Goal: Connect with others: Connect with others

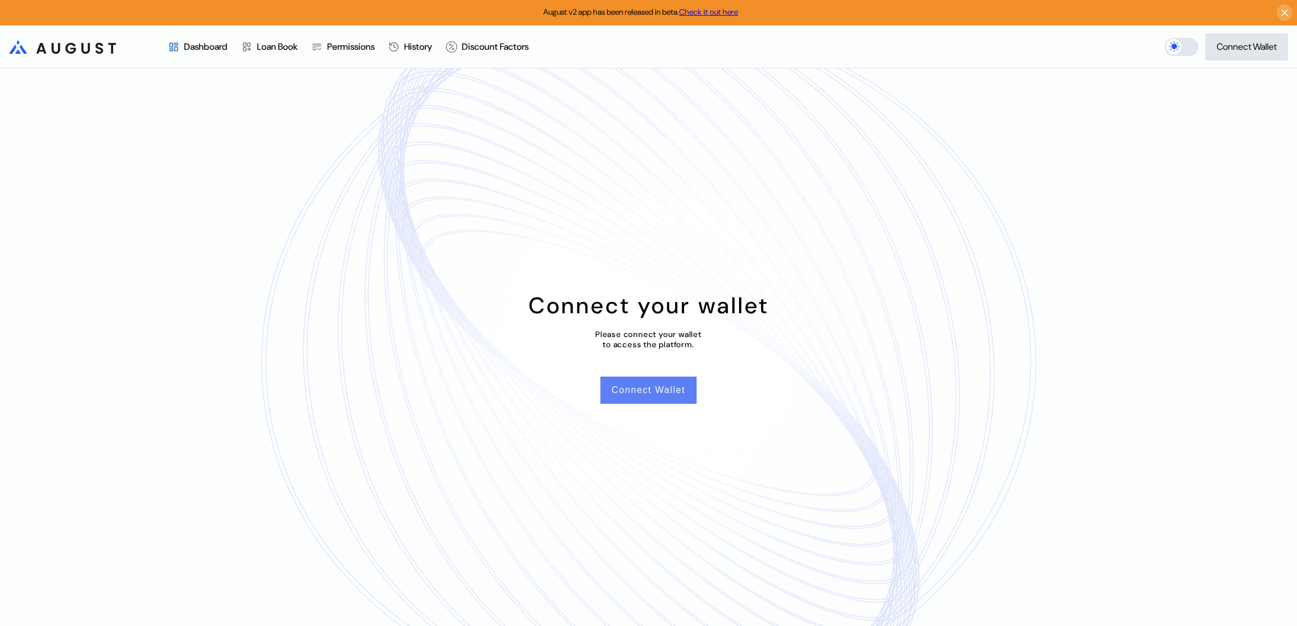
click at [640, 388] on button "Connect Wallet" at bounding box center [648, 390] width 96 height 27
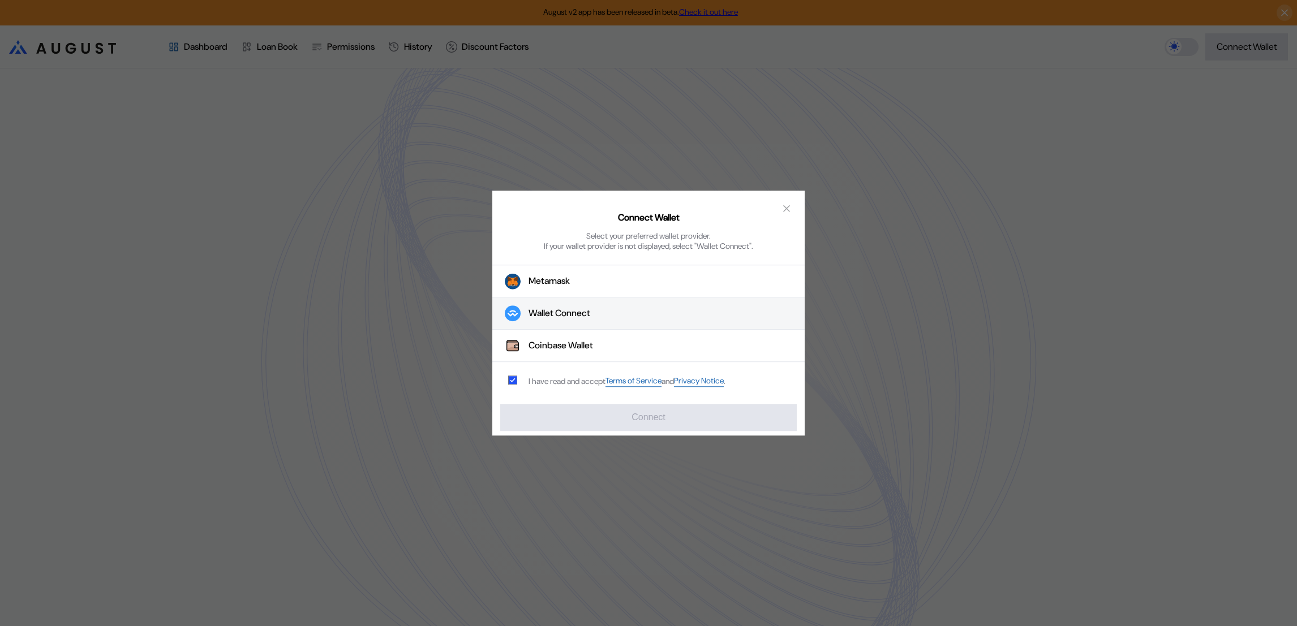
click at [590, 315] on div "Wallet Connect" at bounding box center [559, 314] width 62 height 12
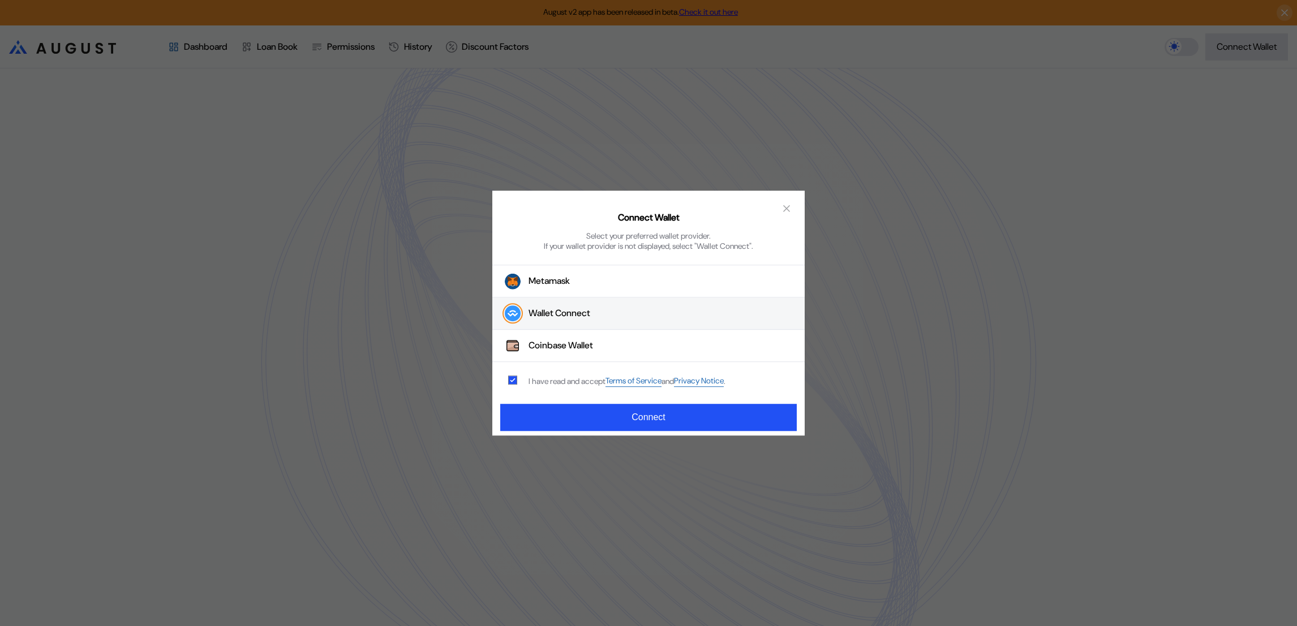
click at [631, 435] on div "Connect Wallet Select your preferred wallet provider. If your wallet provider i…" at bounding box center [648, 314] width 312 height 246
click at [632, 421] on button "Connect" at bounding box center [648, 417] width 297 height 27
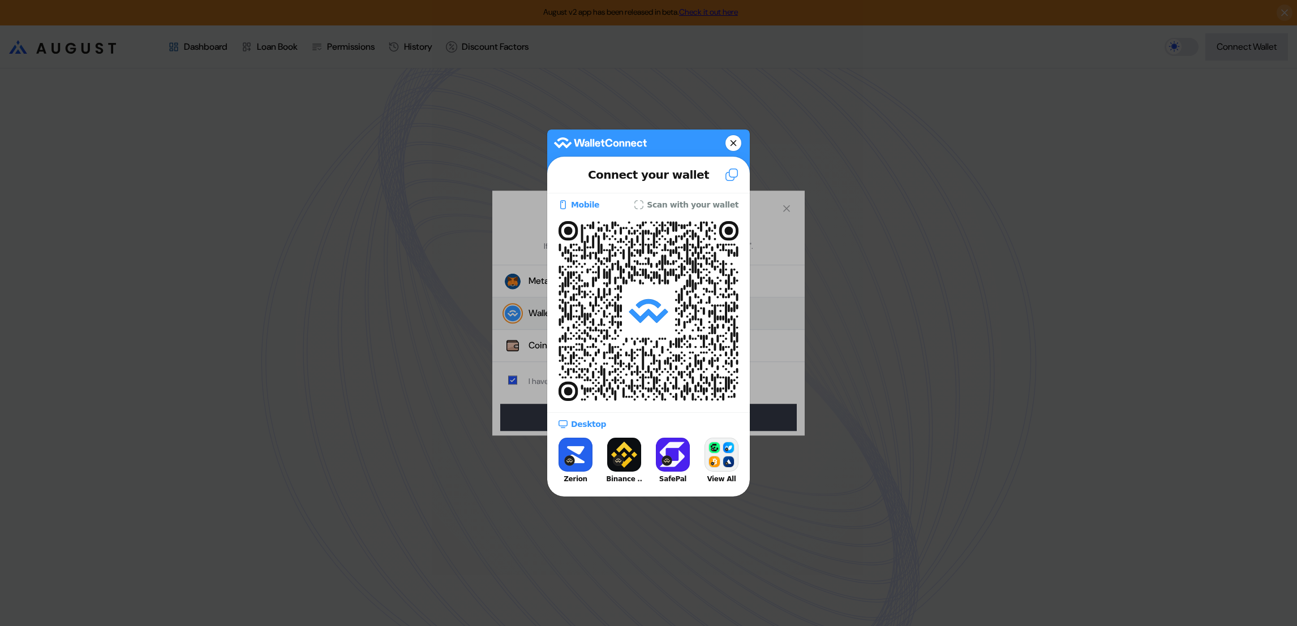
click at [737, 143] on button at bounding box center [733, 143] width 16 height 16
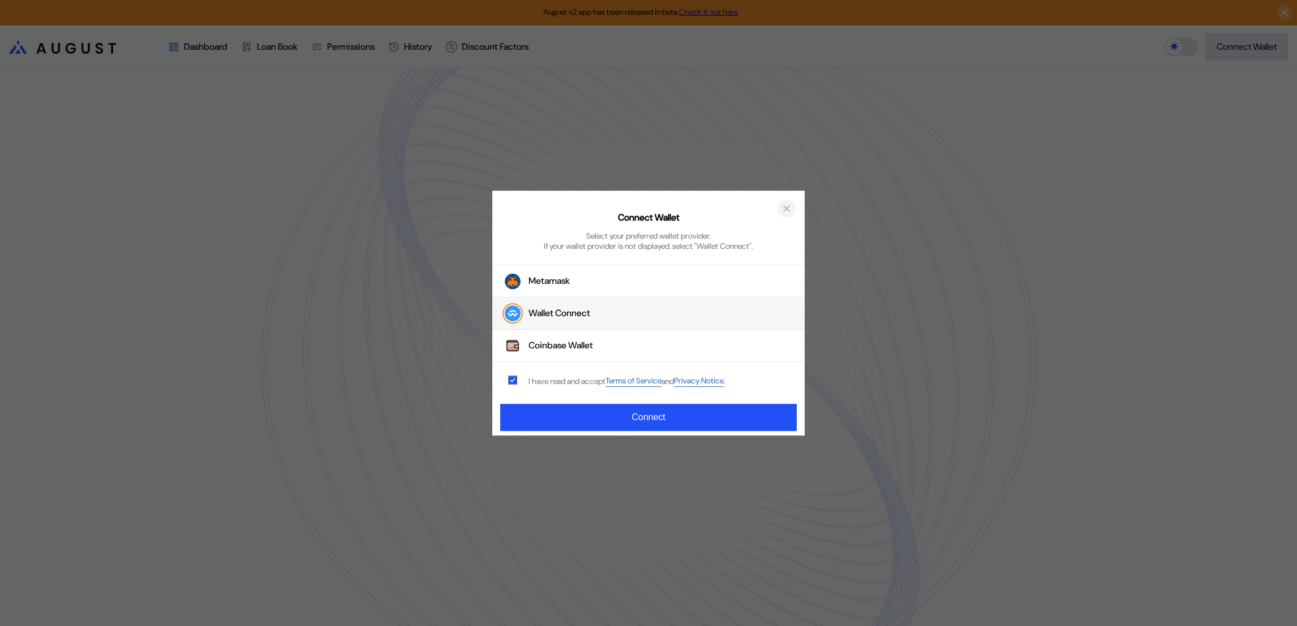
click at [788, 210] on icon "close modal" at bounding box center [787, 209] width 6 height 6
